Goal: Transaction & Acquisition: Download file/media

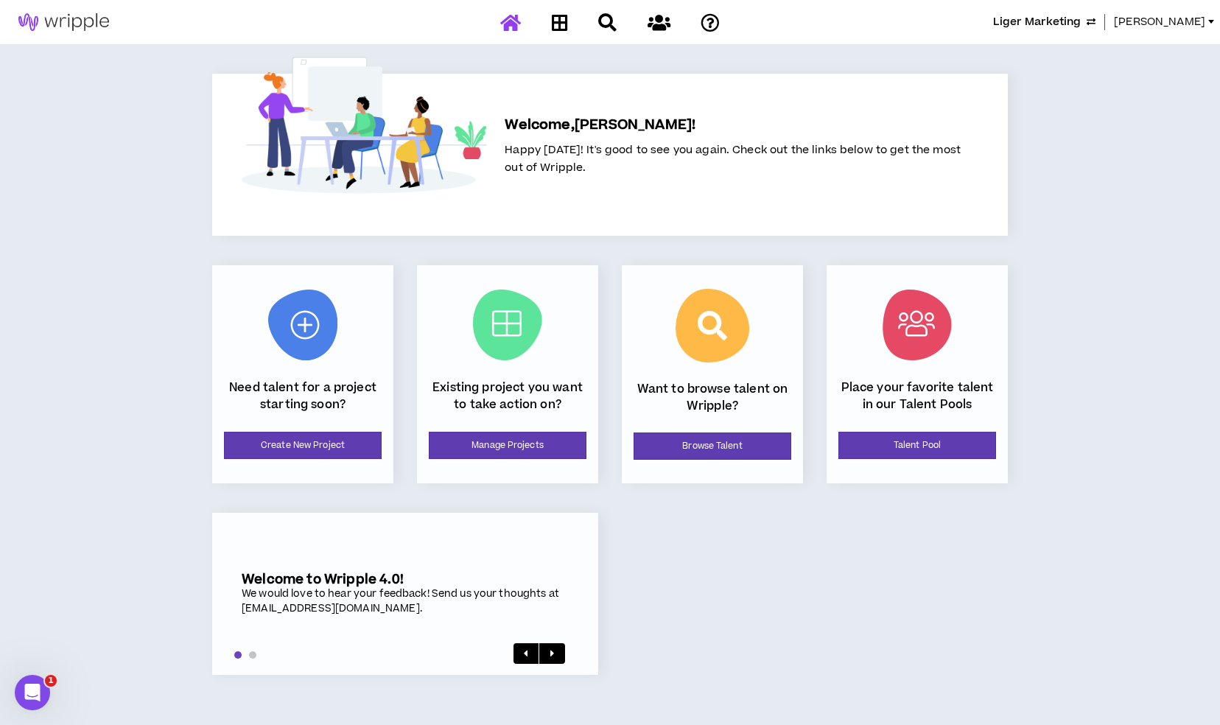
click at [1183, 24] on span "[PERSON_NAME]" at bounding box center [1159, 22] width 91 height 16
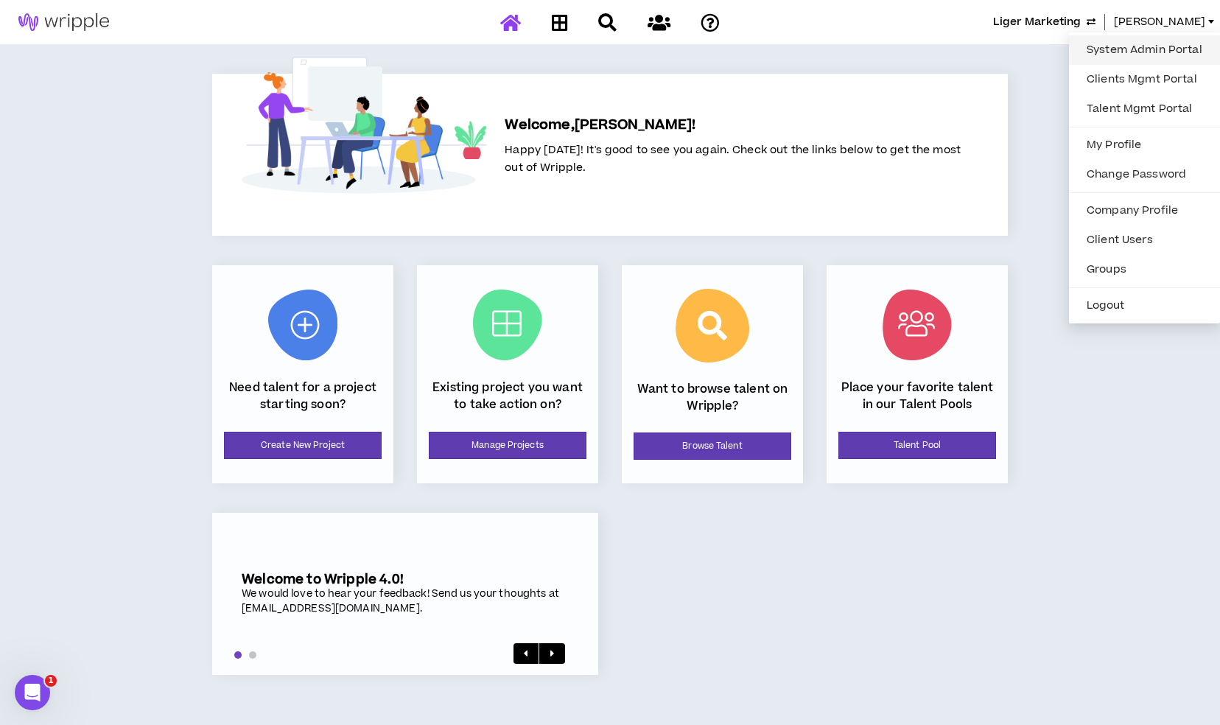
click at [1153, 39] on link "System Admin Portal" at bounding box center [1144, 50] width 133 height 22
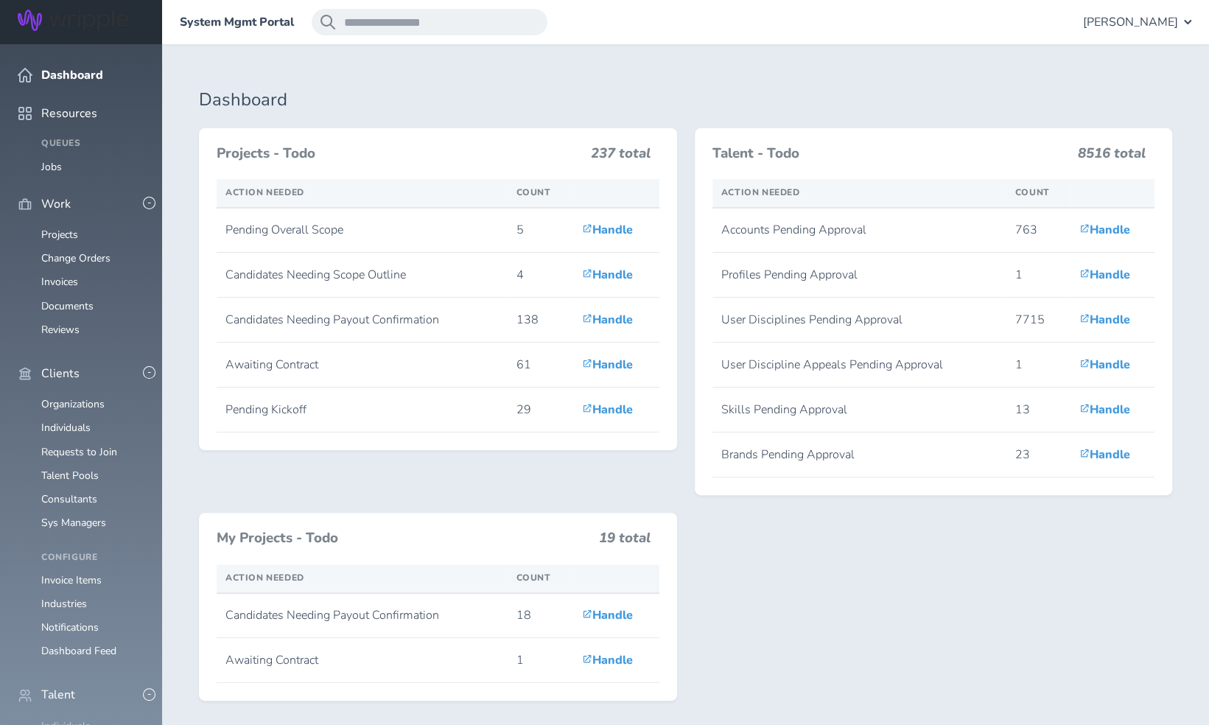
click at [48, 719] on link "Individuals" at bounding box center [65, 726] width 49 height 14
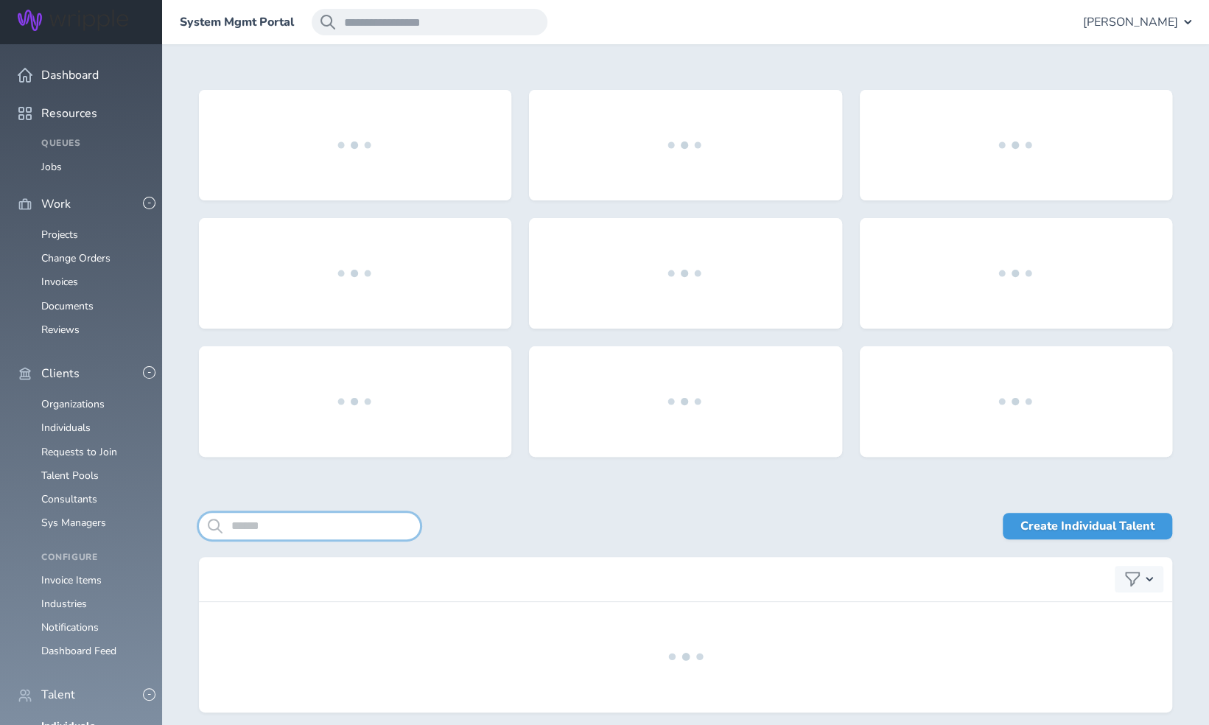
click at [303, 526] on input "search" at bounding box center [309, 526] width 221 height 27
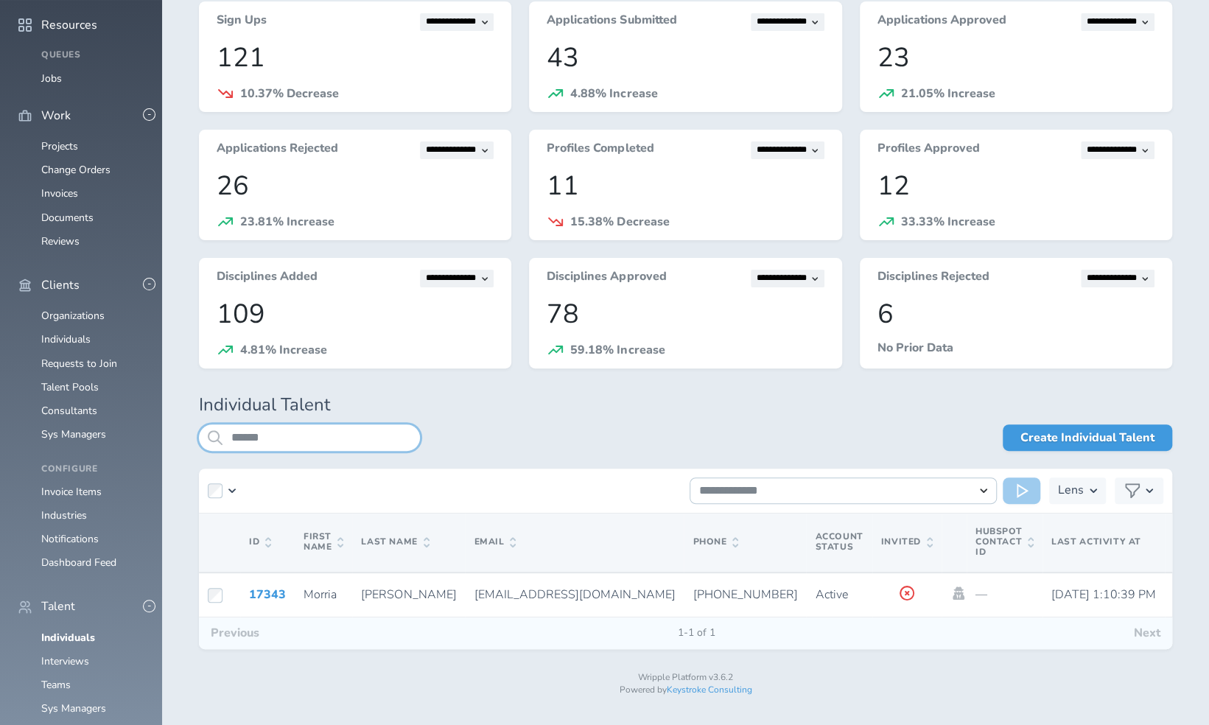
scroll to position [92, 0]
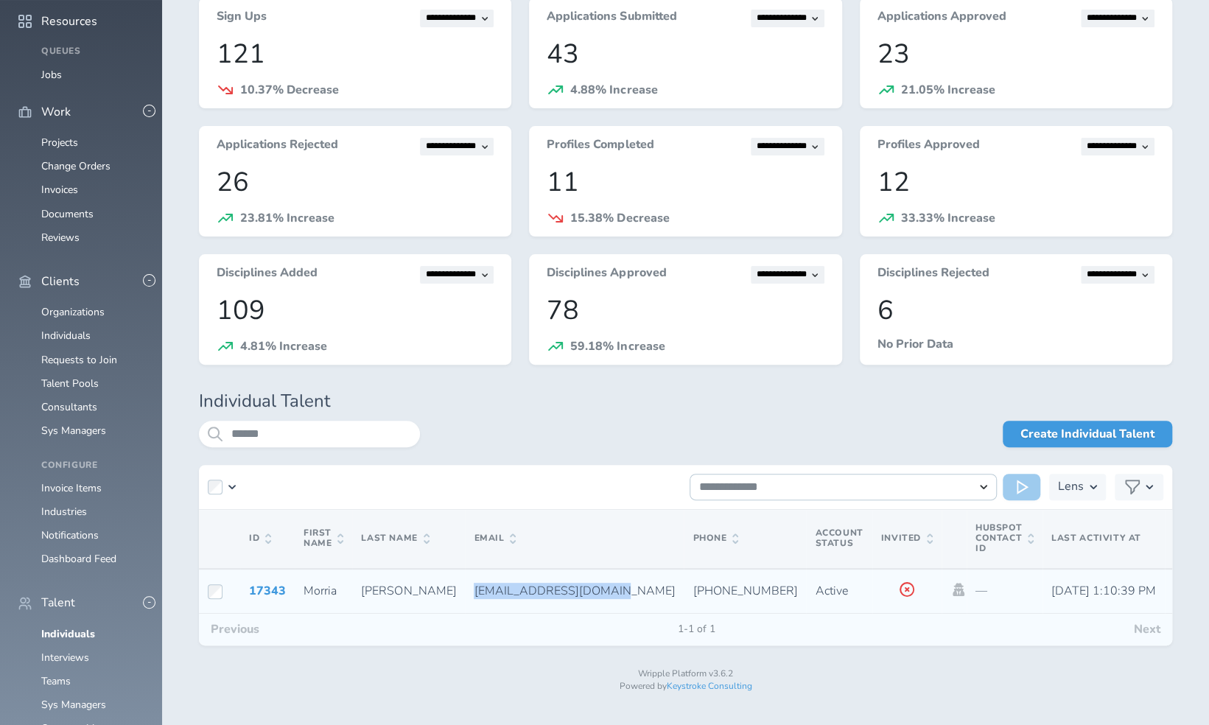
drag, startPoint x: 417, startPoint y: 590, endPoint x: 555, endPoint y: 595, distance: 137.8
click at [555, 595] on td "[EMAIL_ADDRESS][DOMAIN_NAME]" at bounding box center [574, 591] width 219 height 45
copy span "[EMAIL_ADDRESS][DOMAIN_NAME]"
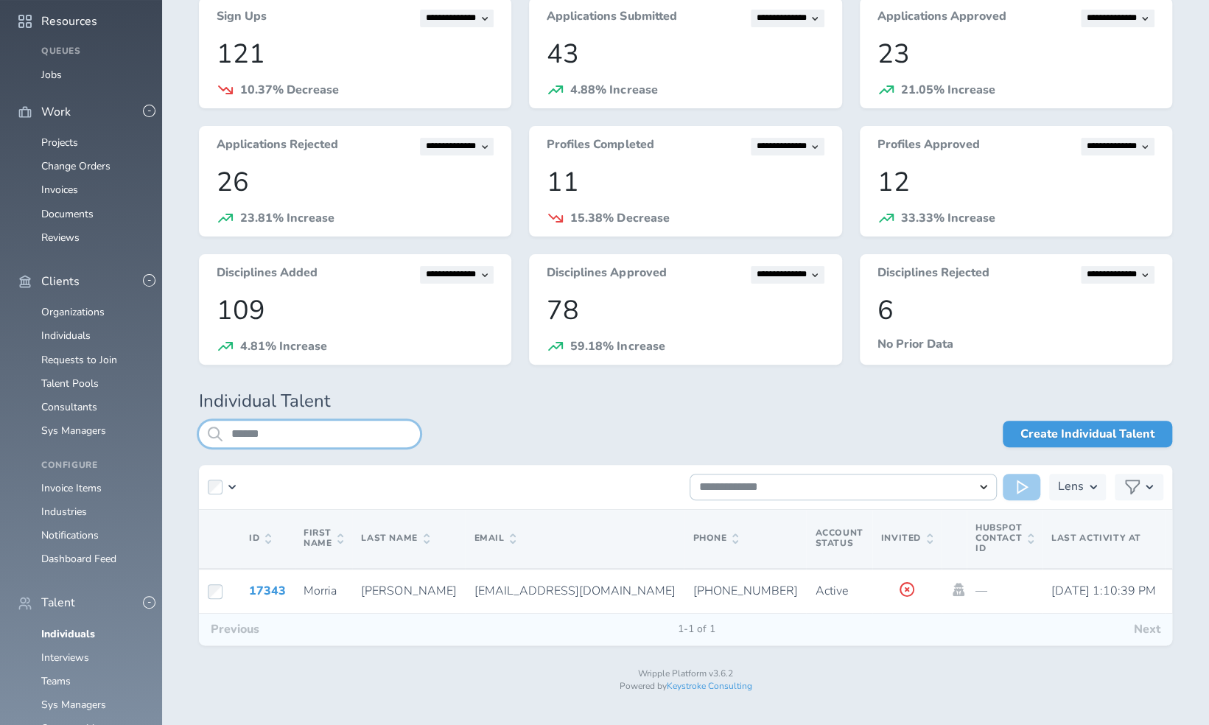
click at [326, 441] on input "******" at bounding box center [309, 434] width 221 height 27
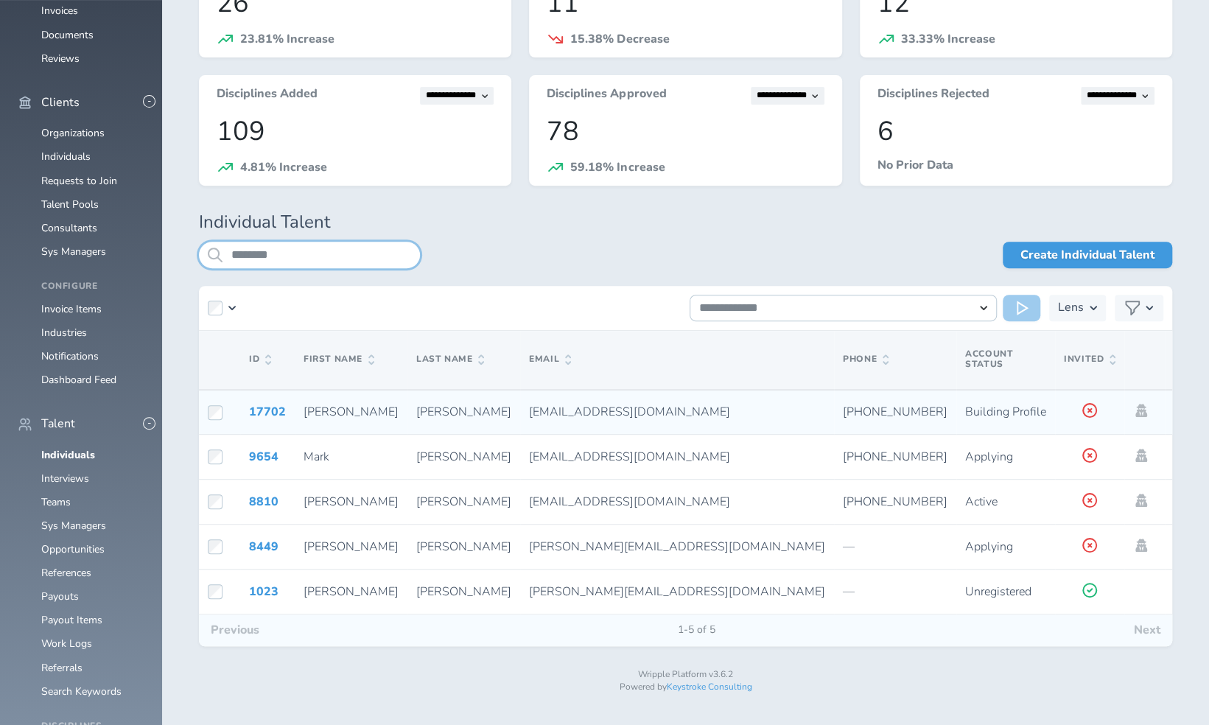
scroll to position [276, 0]
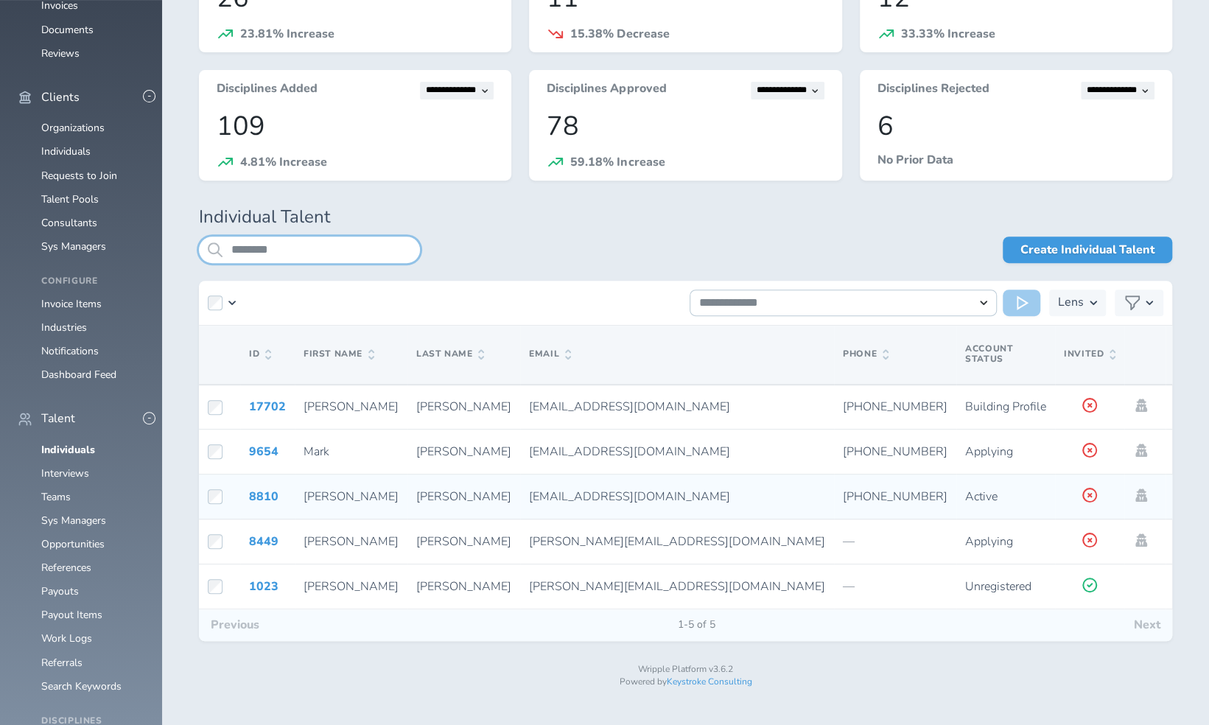
type input "********"
drag, startPoint x: 437, startPoint y: 500, endPoint x: 561, endPoint y: 502, distance: 124.5
click at [561, 502] on span "christygiraldo@gmail.com" at bounding box center [629, 496] width 201 height 16
click at [520, 505] on td "christygiraldo@gmail.com" at bounding box center [677, 496] width 314 height 45
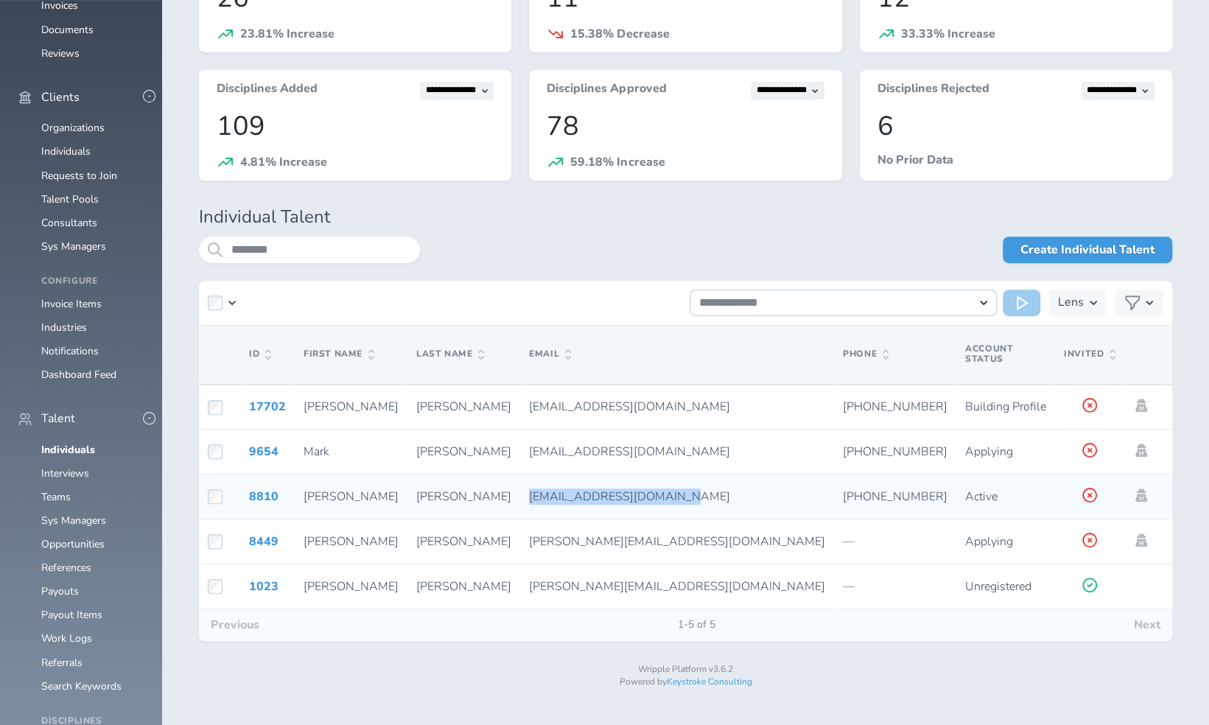
drag, startPoint x: 433, startPoint y: 496, endPoint x: 576, endPoint y: 495, distance: 142.9
click at [576, 495] on td "christygiraldo@gmail.com" at bounding box center [677, 496] width 314 height 45
copy span "christygiraldo@gmail.com"
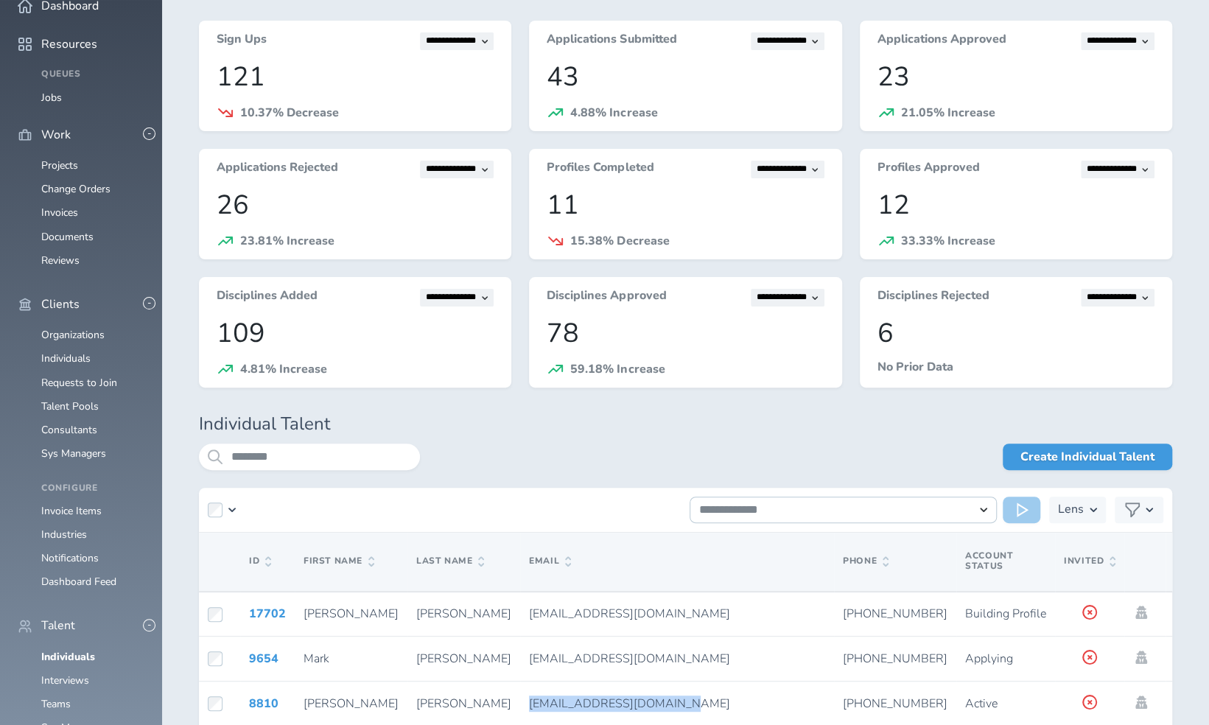
scroll to position [69, 0]
click at [81, 13] on span "Dashboard" at bounding box center [69, 6] width 57 height 13
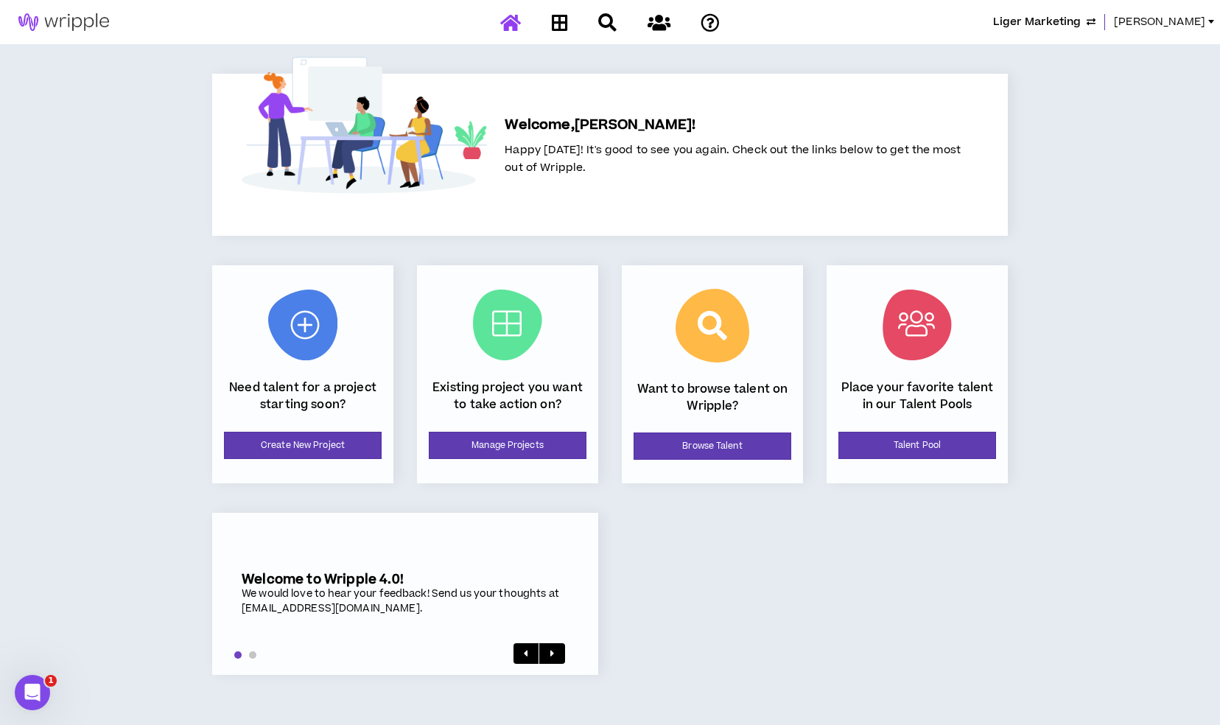
click at [1187, 22] on span "[PERSON_NAME]" at bounding box center [1159, 22] width 91 height 16
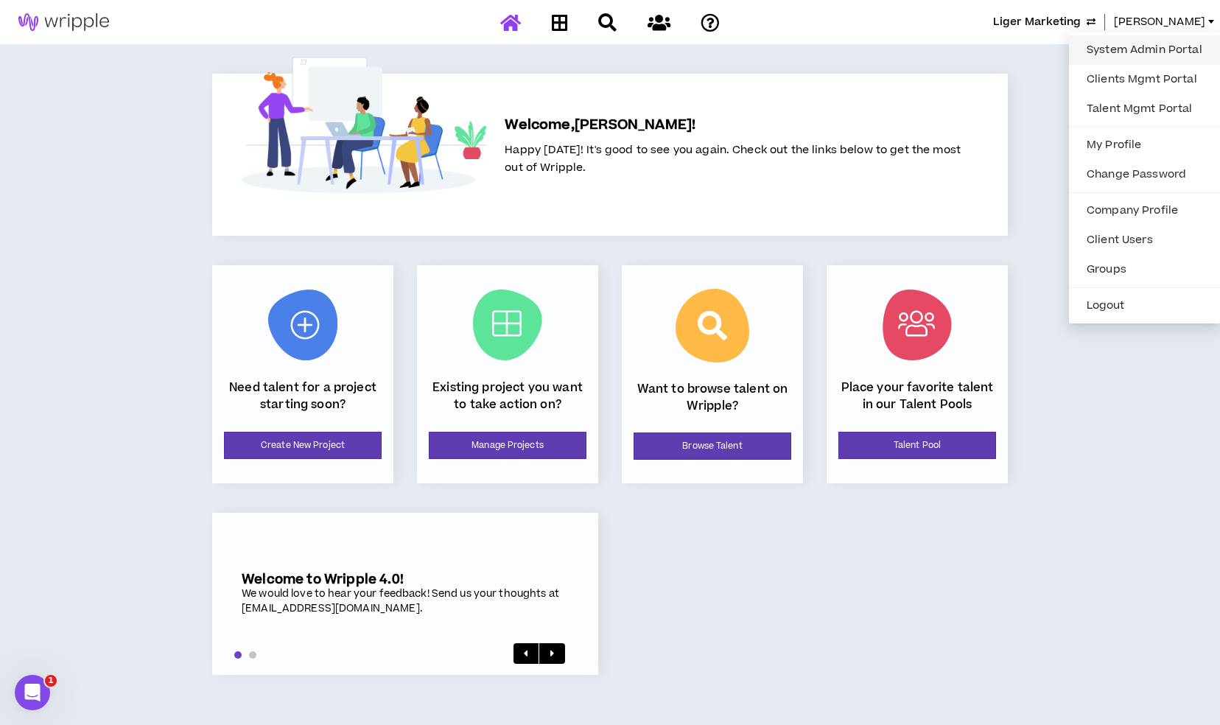
click at [1162, 44] on link "System Admin Portal" at bounding box center [1144, 50] width 133 height 22
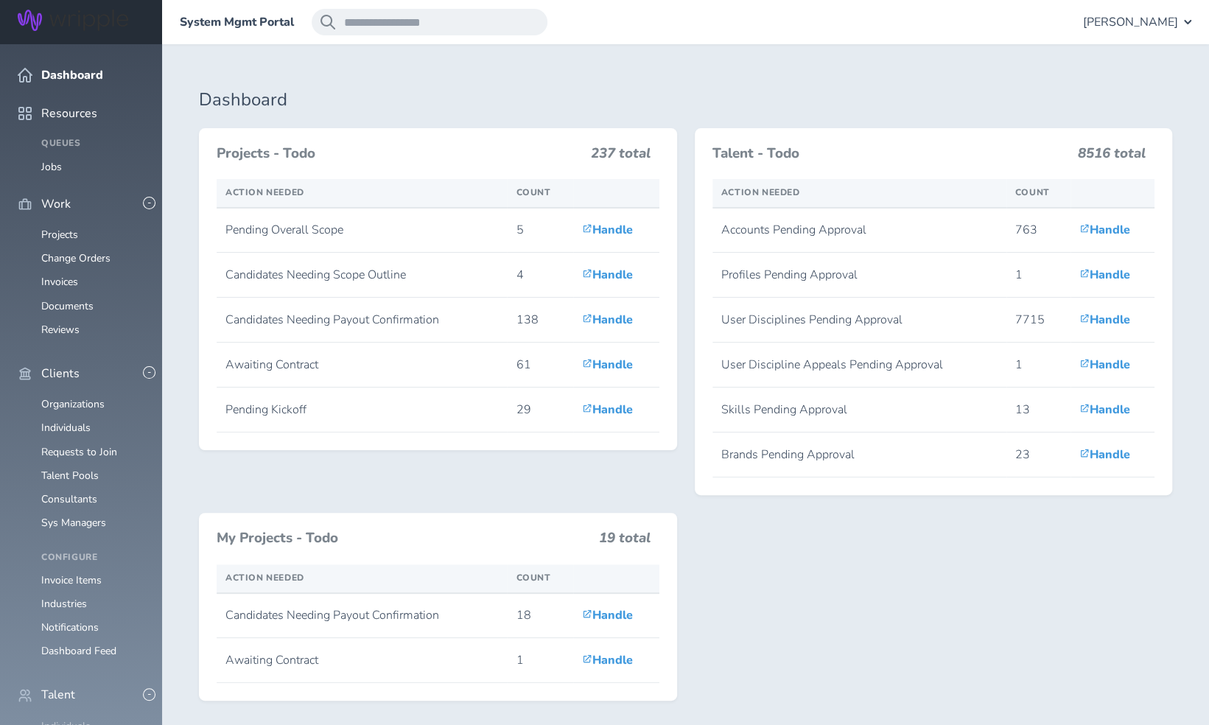
click at [66, 719] on link "Individuals" at bounding box center [65, 726] width 49 height 14
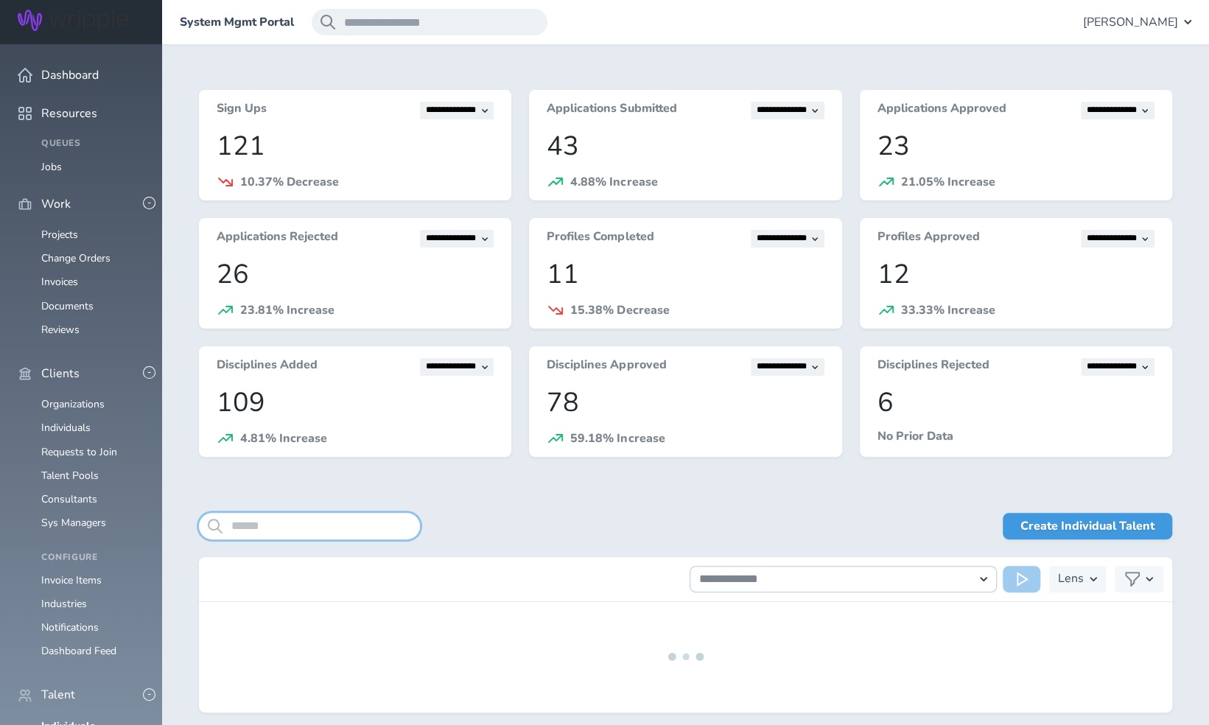
click at [287, 529] on input "search" at bounding box center [309, 526] width 221 height 27
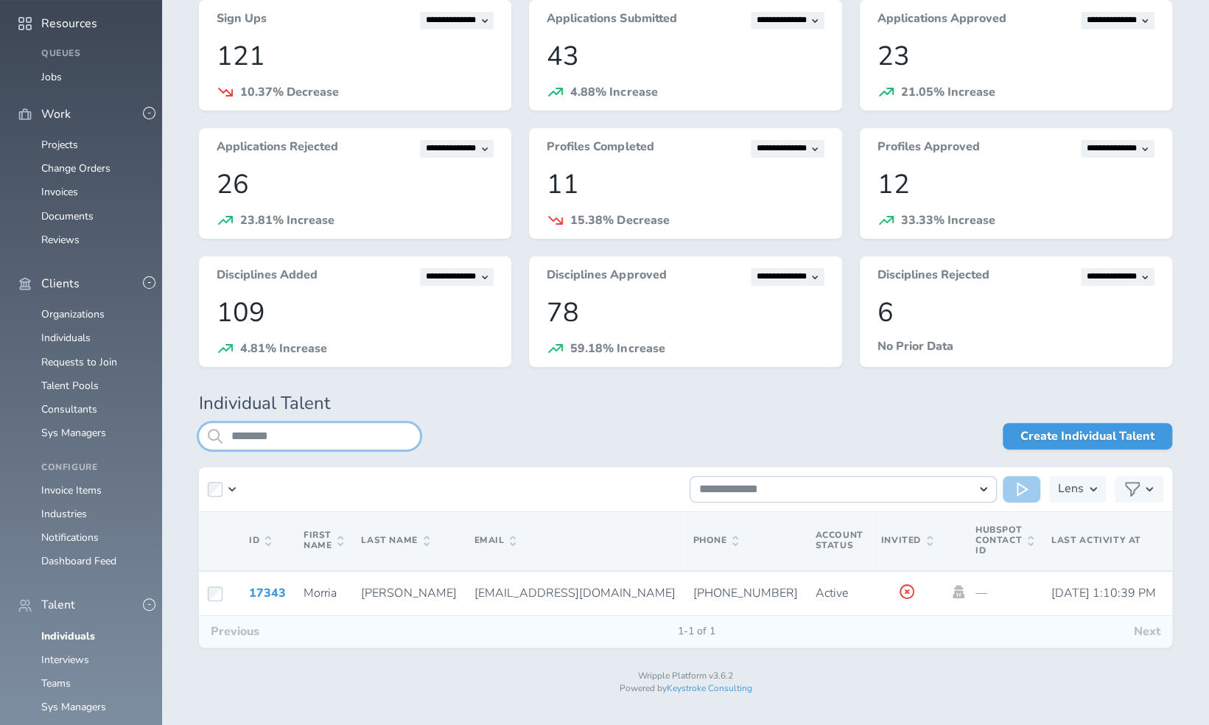
scroll to position [96, 0]
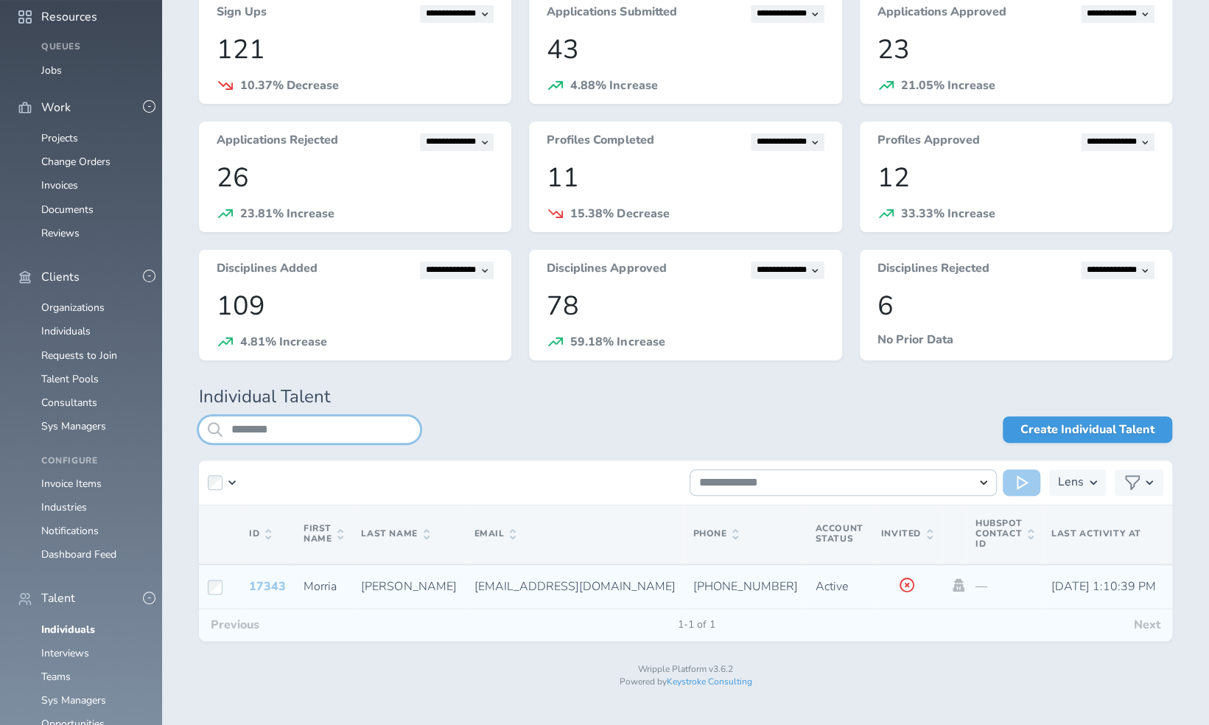
type input "********"
click at [266, 580] on link "17343" at bounding box center [267, 586] width 37 height 16
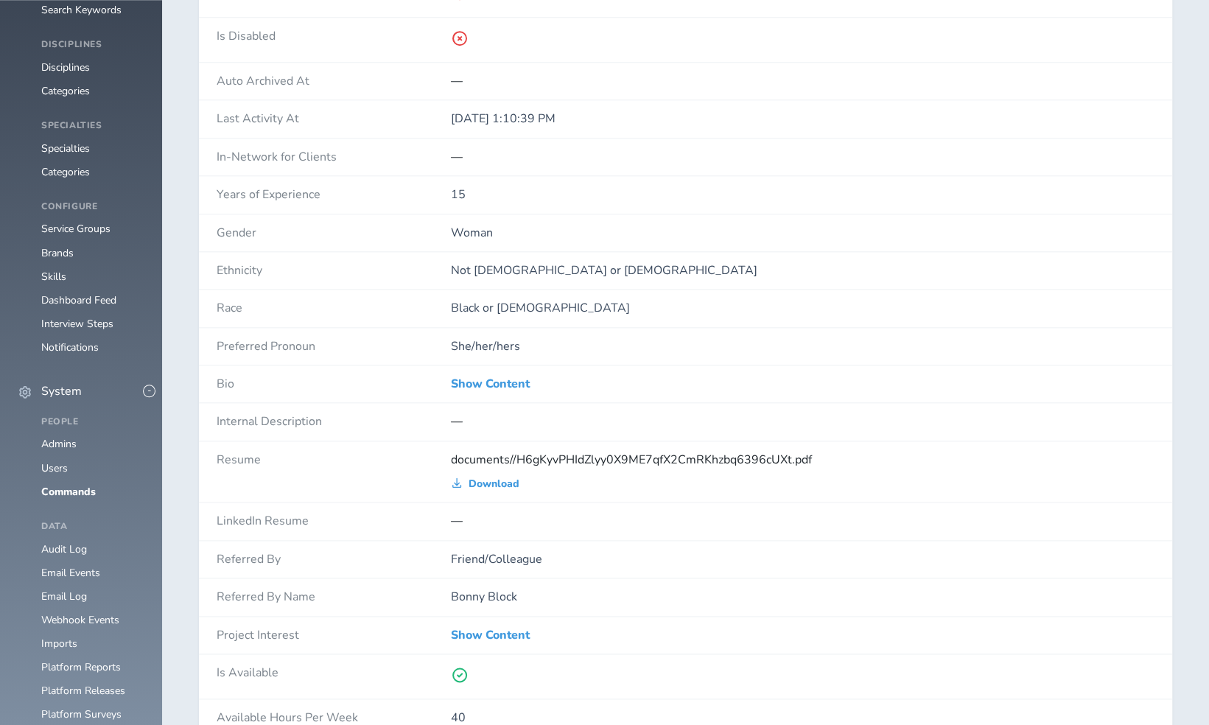
scroll to position [955, 0]
click at [486, 476] on span "Download" at bounding box center [493, 482] width 51 height 12
click at [609, 74] on p "—" at bounding box center [802, 78] width 703 height 13
